Goal: Task Accomplishment & Management: Manage account settings

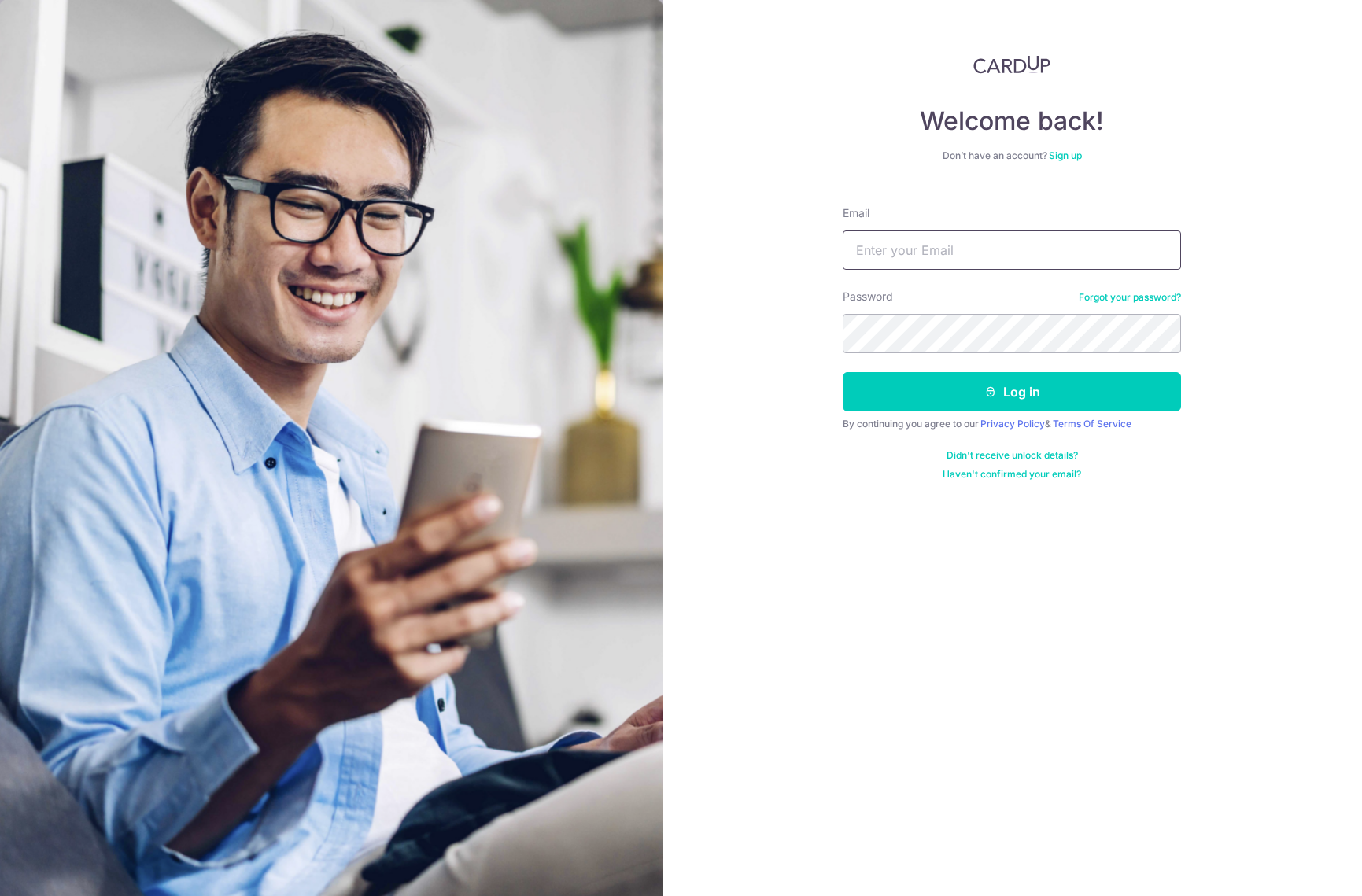
type input "[EMAIL_ADDRESS][DOMAIN_NAME]"
click at [1012, 391] on button "Log in" at bounding box center [1012, 391] width 338 height 39
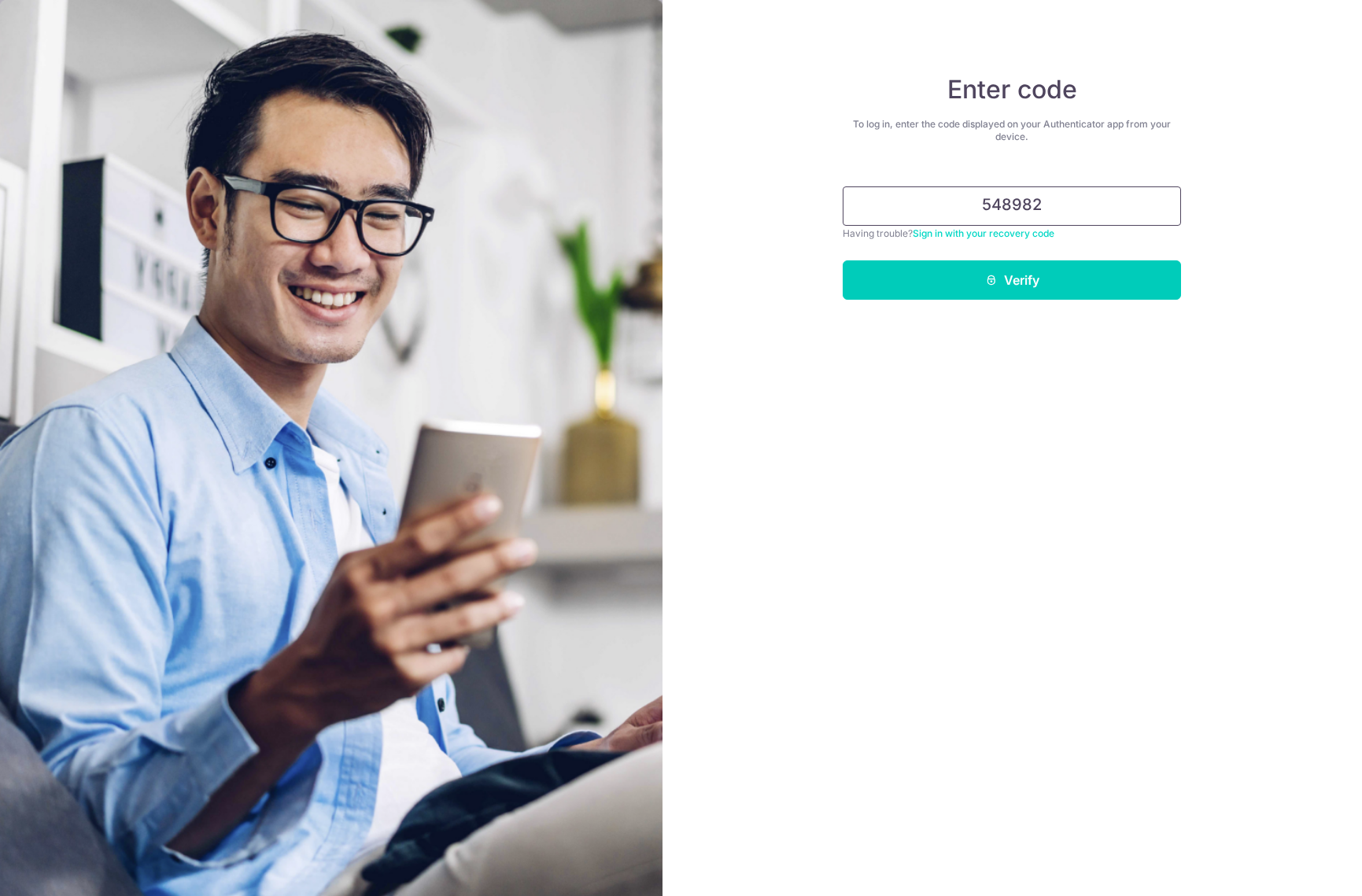
type input "548982"
click at [1012, 280] on button "Verify" at bounding box center [1012, 280] width 338 height 39
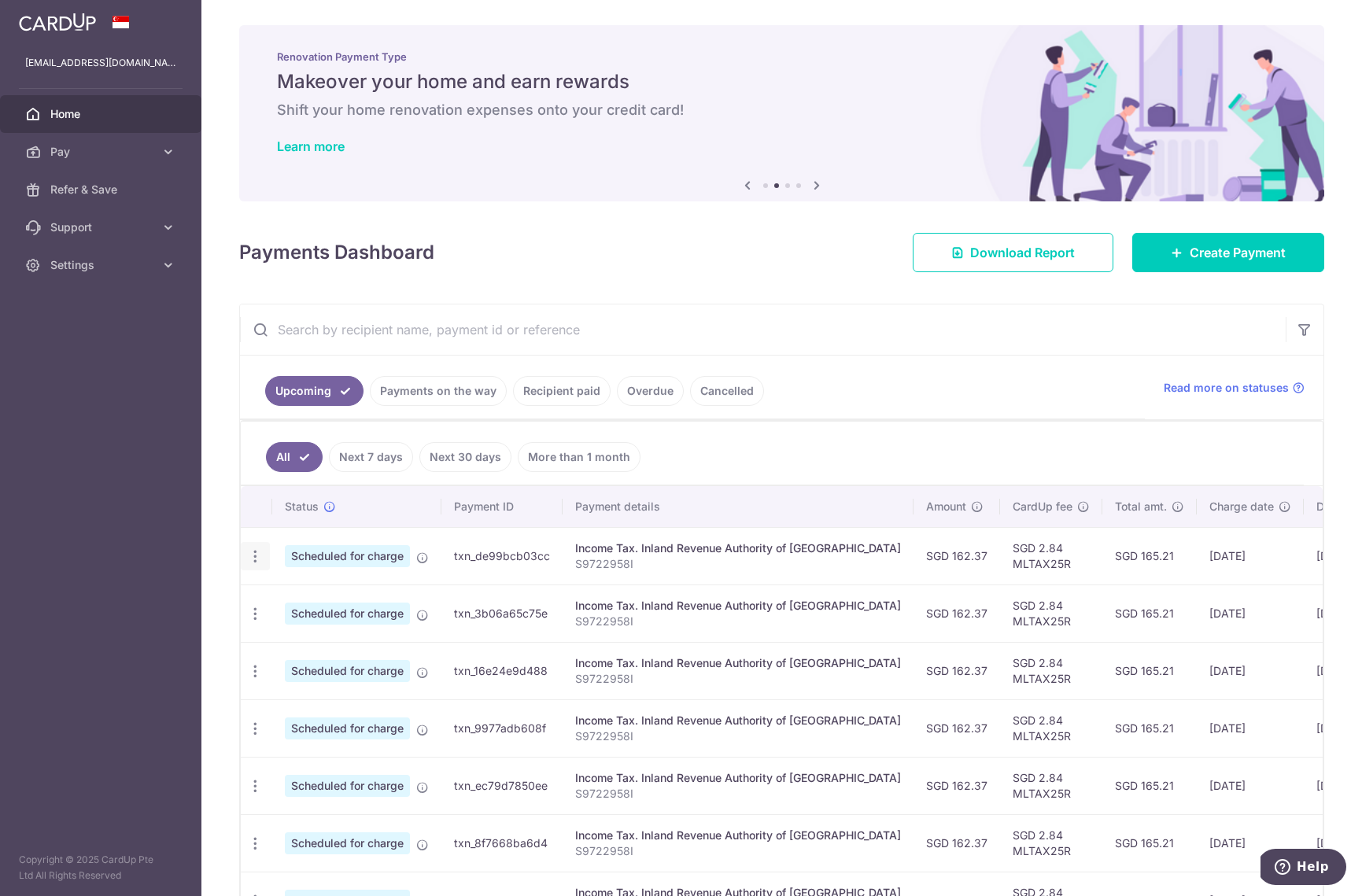
click at [254, 553] on icon "button" at bounding box center [255, 557] width 16 height 16
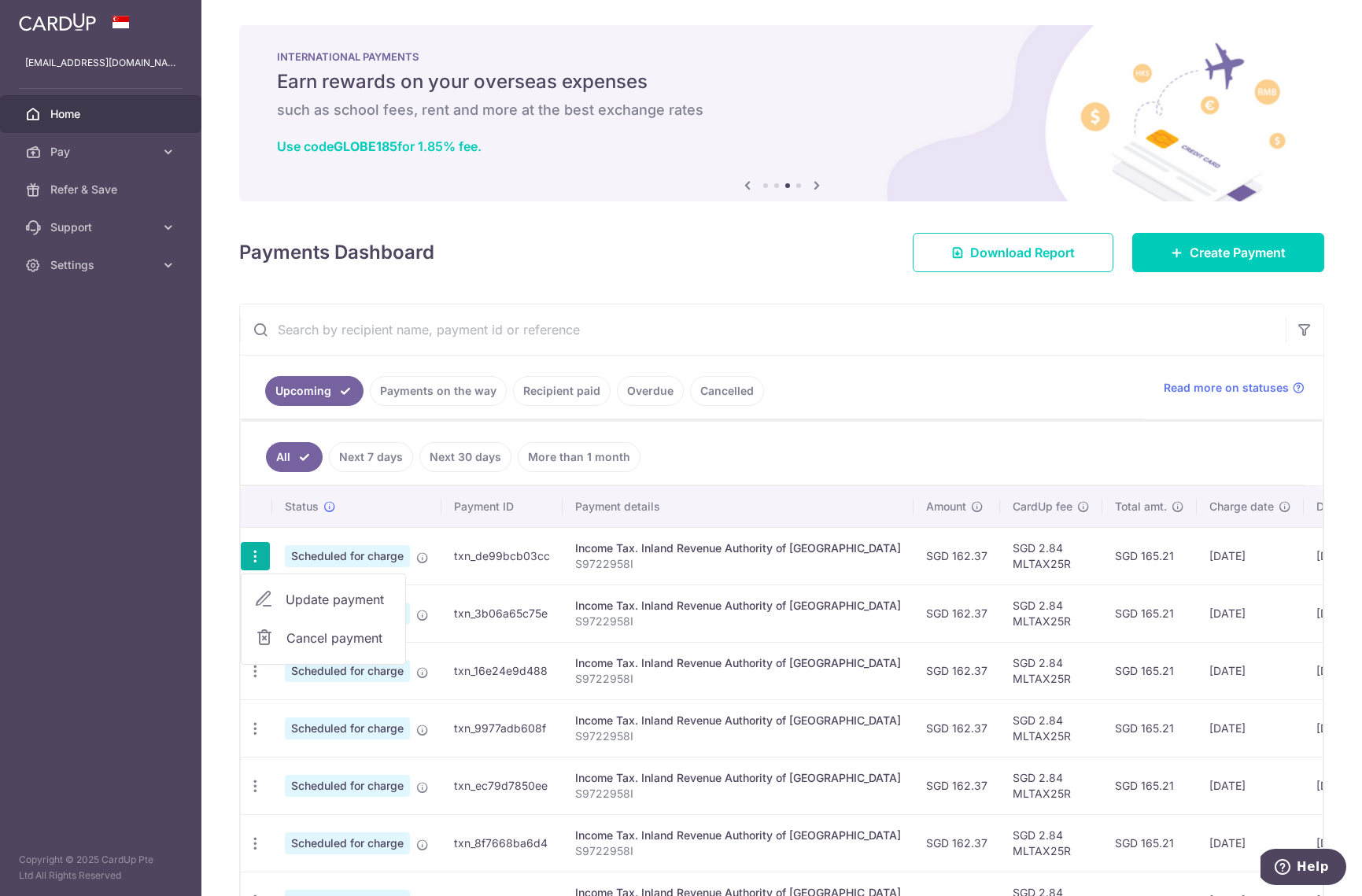
click at [299, 641] on span "Cancel payment" at bounding box center [339, 637] width 105 height 19
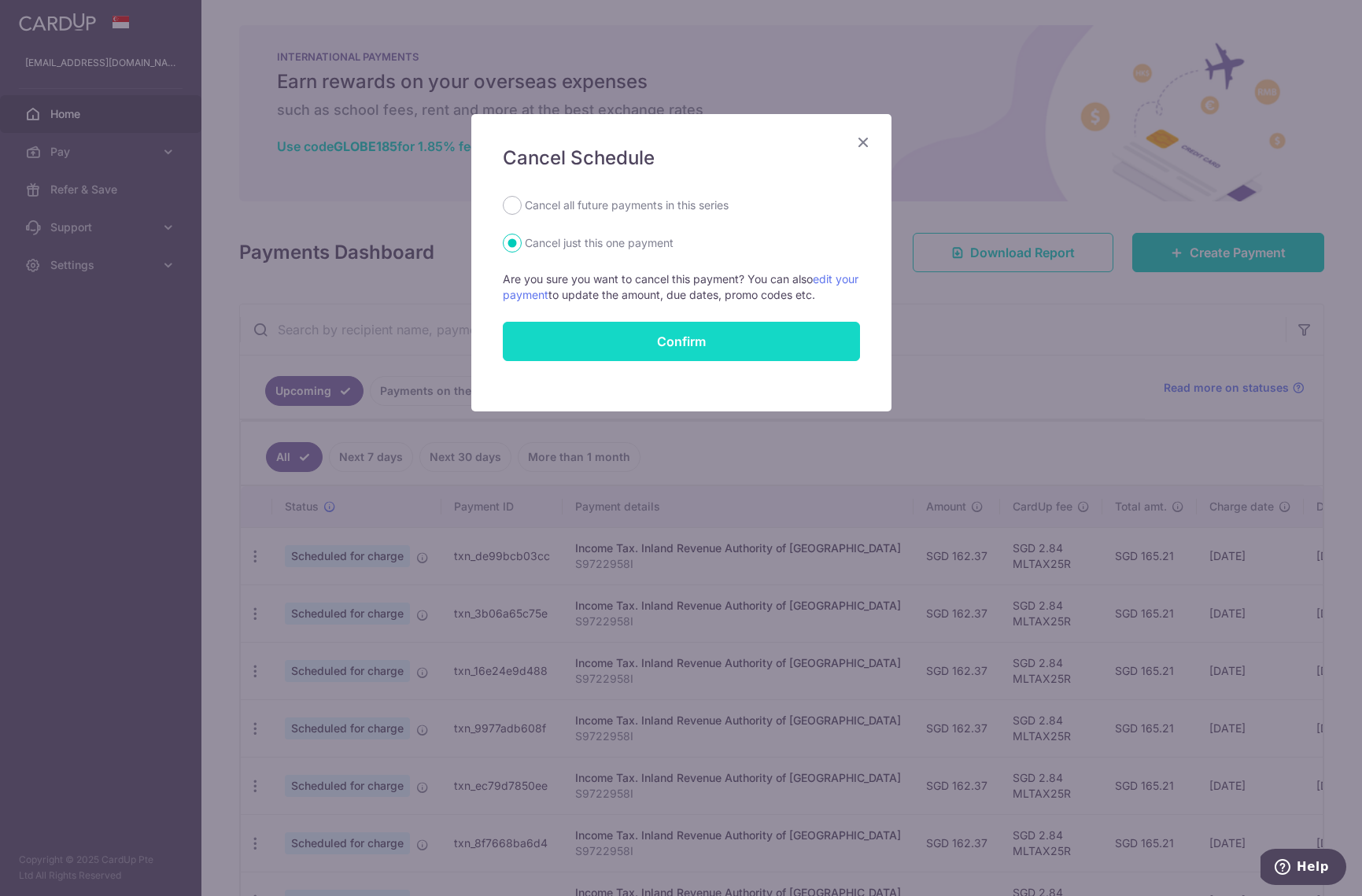
click at [618, 349] on button "Confirm" at bounding box center [681, 341] width 357 height 39
